Goal: Transaction & Acquisition: Purchase product/service

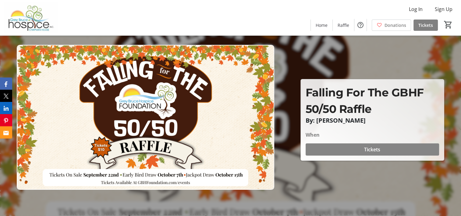
click at [381, 149] on span "Tickets" at bounding box center [372, 149] width 16 height 7
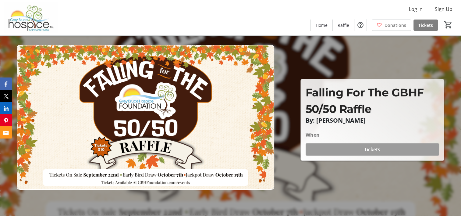
click at [381, 149] on span "Tickets" at bounding box center [372, 149] width 16 height 7
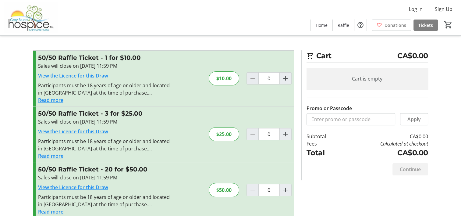
scroll to position [30, 0]
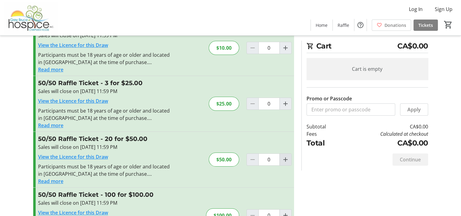
click at [286, 160] on mat-icon "Increment by one" at bounding box center [285, 159] width 7 height 7
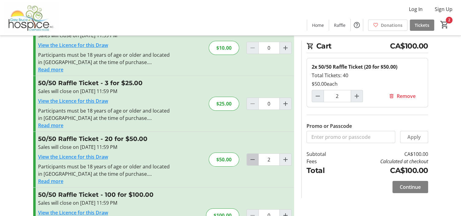
click at [251, 159] on mat-icon "Decrement by one" at bounding box center [252, 159] width 7 height 7
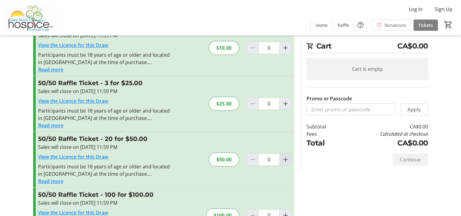
click at [287, 160] on mat-icon "Increment by one" at bounding box center [285, 159] width 7 height 7
type input "1"
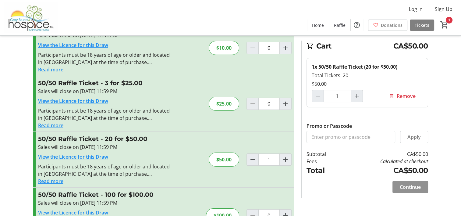
click at [410, 185] on span "Continue" at bounding box center [410, 186] width 21 height 7
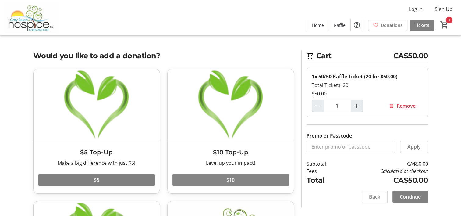
click at [239, 179] on span at bounding box center [231, 180] width 116 height 15
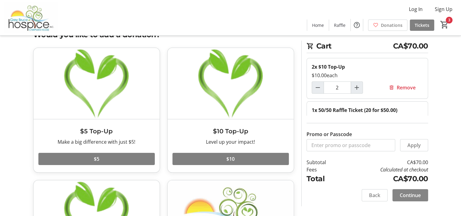
scroll to position [30, 0]
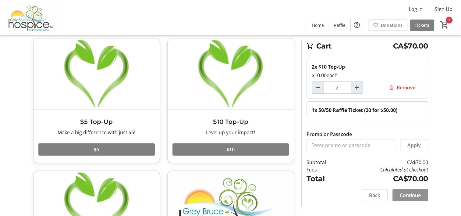
click at [411, 192] on span "Continue" at bounding box center [410, 195] width 21 height 7
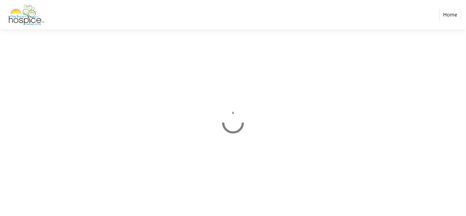
select select "CA"
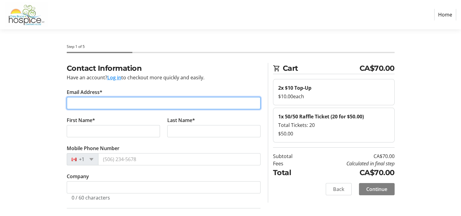
click at [104, 101] on input "Email Address*" at bounding box center [164, 103] width 194 height 12
type input "[EMAIL_ADDRESS][DOMAIN_NAME]"
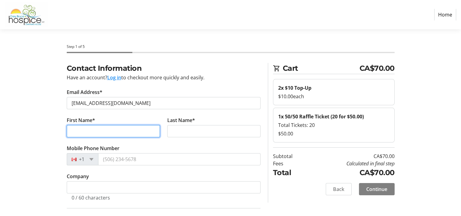
type input "[PERSON_NAME] [PERSON_NAME]"
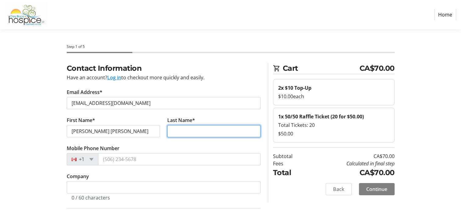
type input "[PERSON_NAME]"
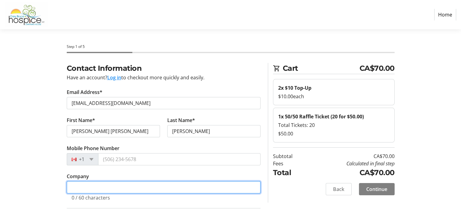
type input "n/a"
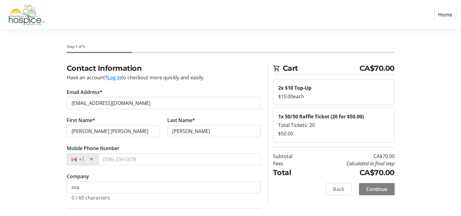
type input "249"
click at [119, 132] on input "[PERSON_NAME] [PERSON_NAME]" at bounding box center [113, 131] width 93 height 12
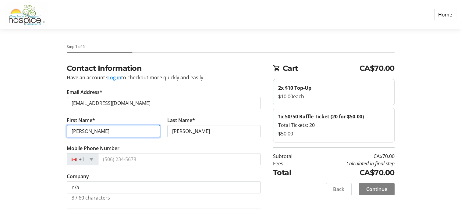
type input "[PERSON_NAME]"
click at [195, 142] on tr-form-field "Last Name* [PERSON_NAME]" at bounding box center [214, 130] width 101 height 28
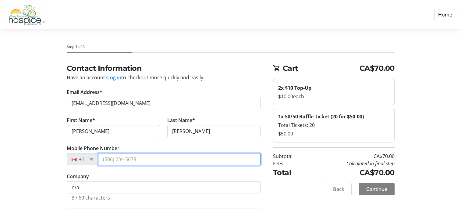
click at [144, 161] on input "Mobile Phone Number" at bounding box center [179, 159] width 163 height 12
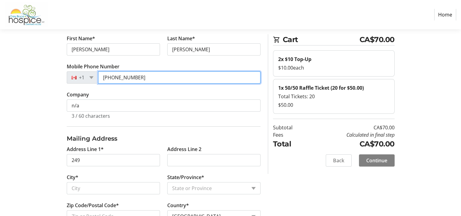
scroll to position [91, 0]
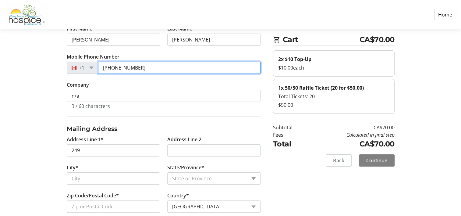
type input "[PHONE_NUMBER]"
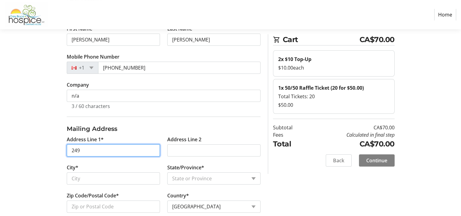
click at [111, 150] on input "249" at bounding box center [113, 150] width 93 height 12
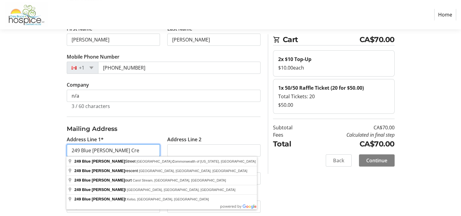
type input "249 Blue [PERSON_NAME]"
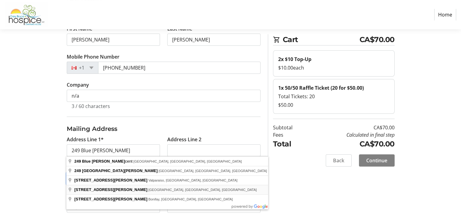
type input "Markdale"
select select "ON"
type input "N0C 1H0"
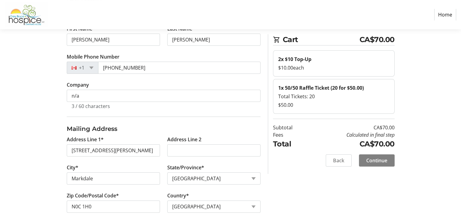
click at [138, 162] on tr-form-field "Address Line 1* [STREET_ADDRESS][PERSON_NAME]" at bounding box center [113, 150] width 101 height 28
type input "[STREET_ADDRESS][PERSON_NAME]"
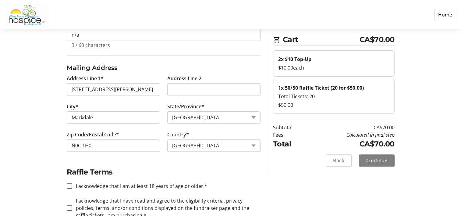
scroll to position [169, 0]
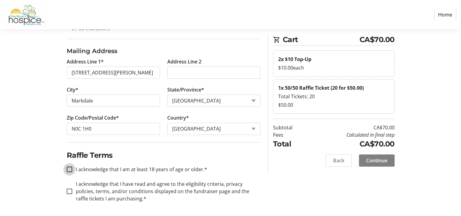
click at [68, 168] on input "I acknowledge that I am at least 18 years of age or older.*" at bounding box center [69, 168] width 5 height 5
checkbox input "true"
click at [68, 189] on input "I acknowledge that I have read and agree to the eligibility criteria, privacy p…" at bounding box center [69, 190] width 5 height 5
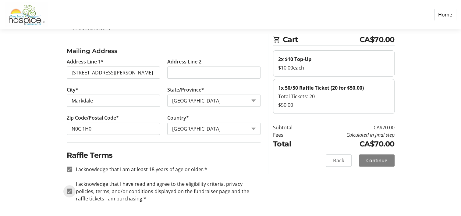
checkbox input "true"
click at [382, 158] on span "Continue" at bounding box center [377, 160] width 21 height 7
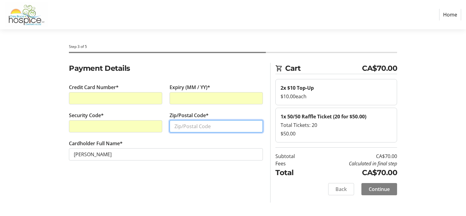
click at [205, 125] on input "Zip/Postal Code*" at bounding box center [216, 126] width 93 height 12
type input "N0C 1H0"
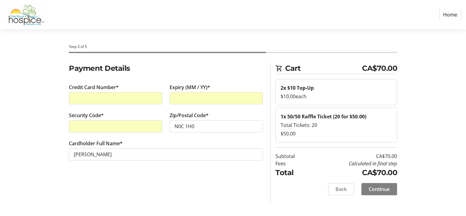
click at [155, 177] on div "Payment Details Credit Card Number* Expiry (MM / YY)* Security Code* Zip/Postal…" at bounding box center [165, 133] width 201 height 140
click at [387, 187] on span "Continue" at bounding box center [379, 188] width 21 height 7
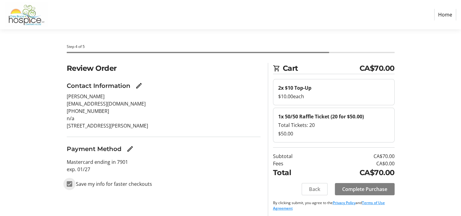
click at [68, 184] on input "Save my info for faster checkouts" at bounding box center [69, 183] width 5 height 5
checkbox input "false"
click at [378, 190] on span "Complete Purchase" at bounding box center [364, 188] width 45 height 7
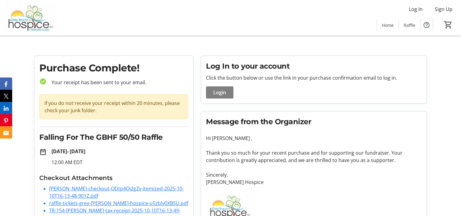
scroll to position [20, 0]
